Goal: Find specific page/section: Find specific page/section

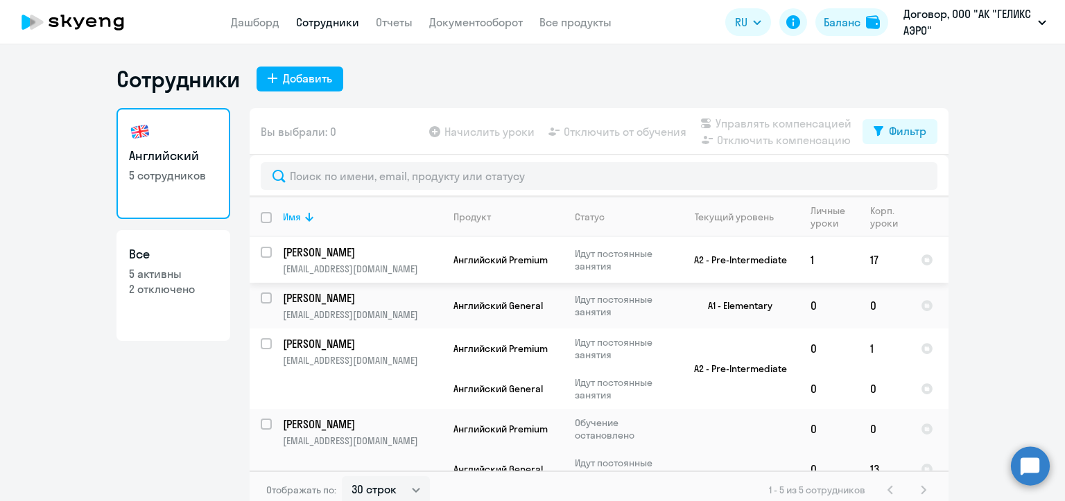
select select "30"
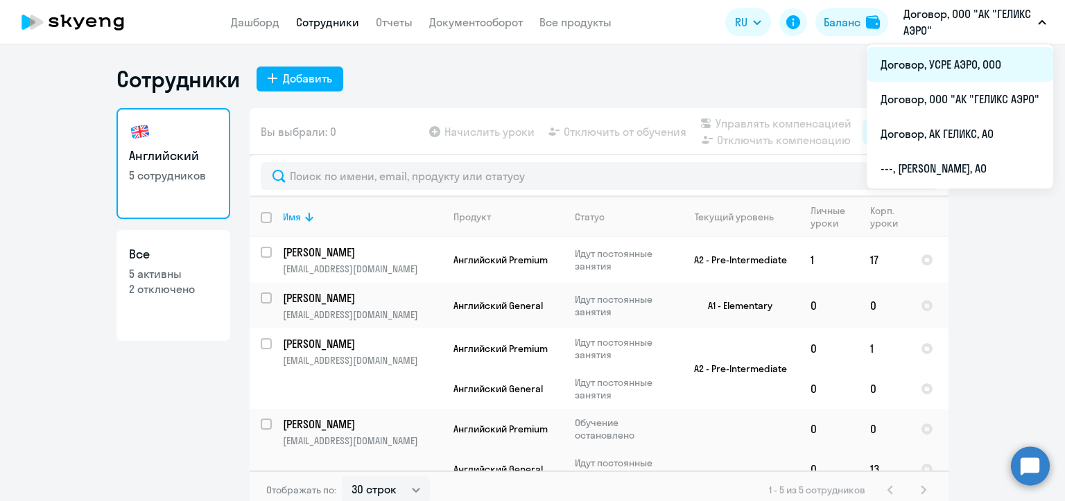
click at [943, 69] on li "Договор, УСРЕ АЭРО, ООО" at bounding box center [959, 64] width 186 height 35
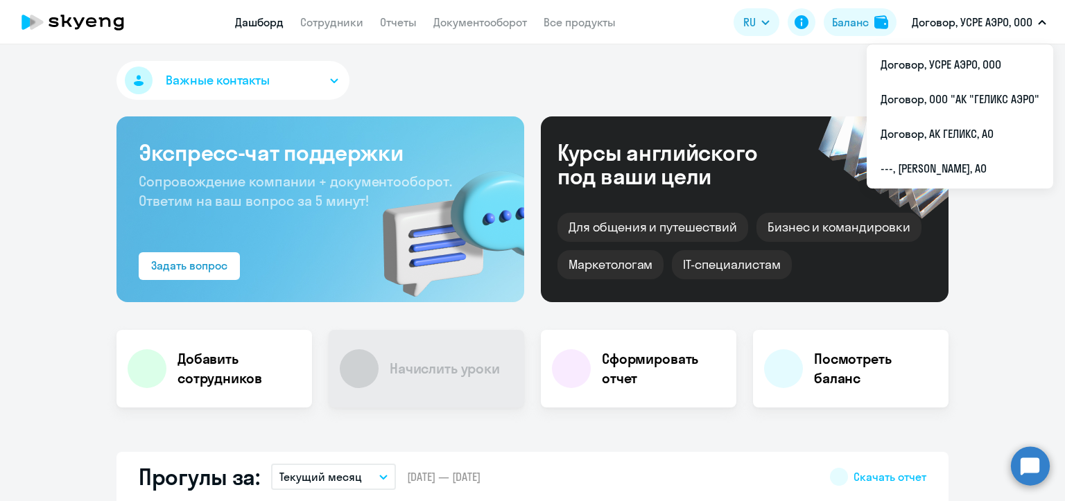
click at [942, 24] on p "Договор, УСРЕ АЭРО, ООО" at bounding box center [971, 22] width 121 height 17
click at [948, 26] on p "Договор, УСРЕ АЭРО, ООО" at bounding box center [971, 22] width 121 height 17
click at [954, 19] on p "Договор, УСРЕ АЭРО, ООО" at bounding box center [971, 22] width 121 height 17
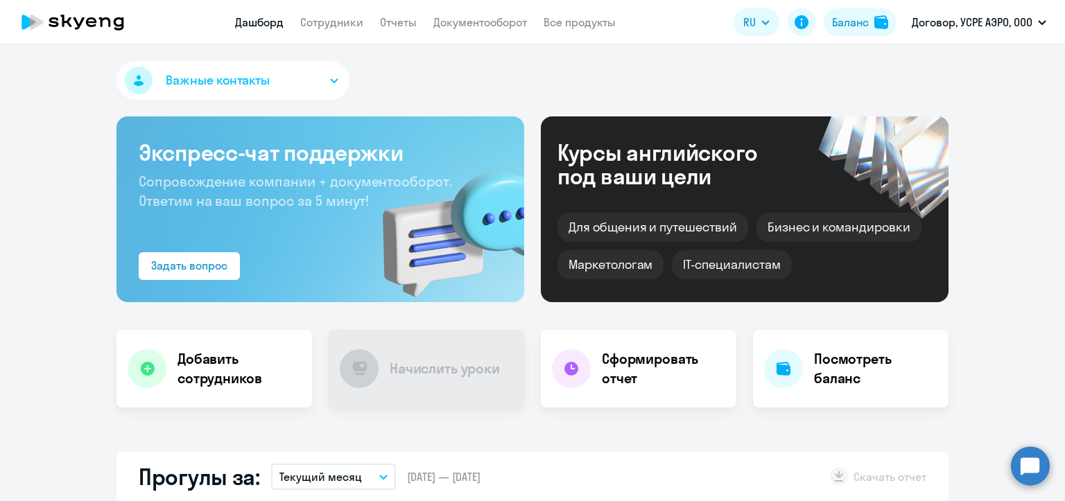
click at [976, 19] on p "Договор, УСРЕ АЭРО, ООО" at bounding box center [971, 22] width 121 height 17
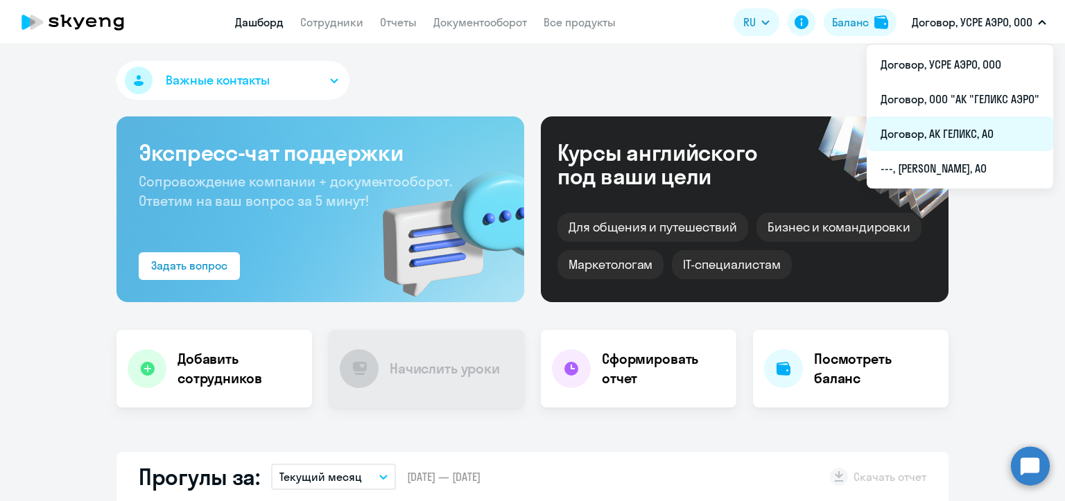
click at [957, 134] on li "Договор, АК ГЕЛИКС, АО" at bounding box center [959, 133] width 186 height 35
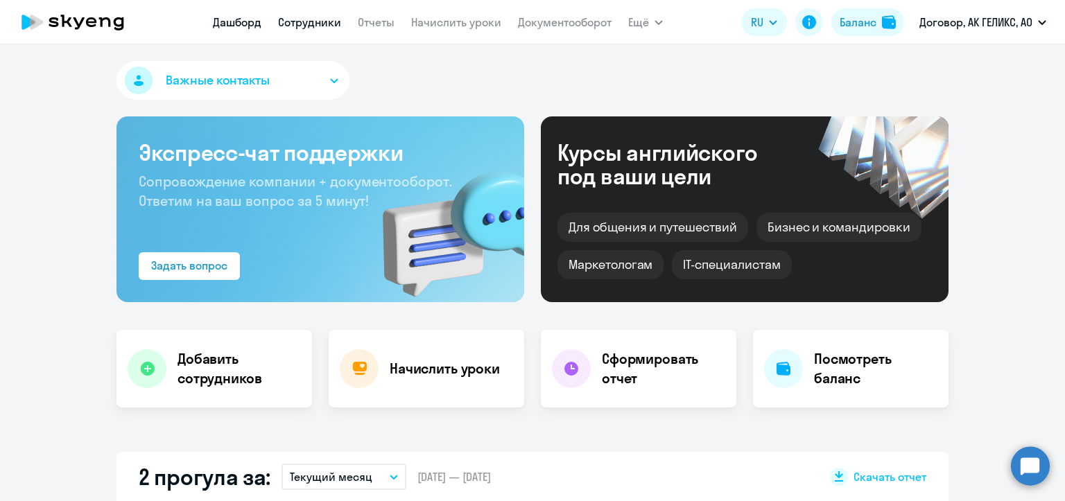
click at [300, 23] on link "Сотрудники" at bounding box center [309, 22] width 63 height 14
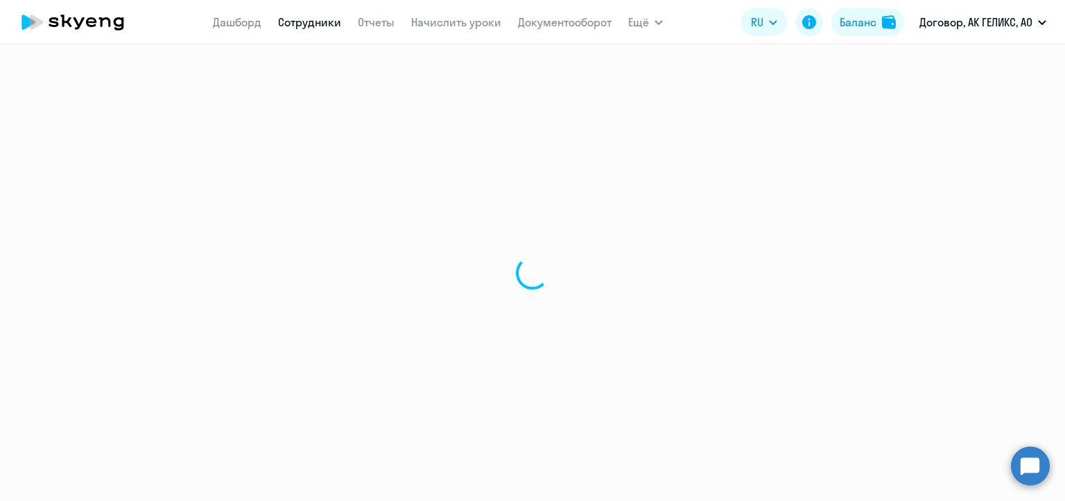
select select "30"
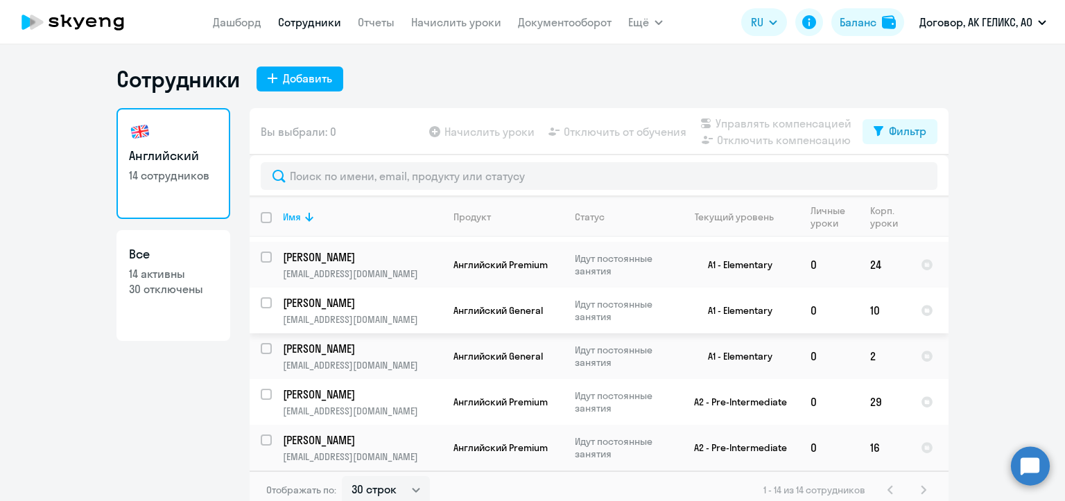
scroll to position [8, 0]
